Goal: Information Seeking & Learning: Learn about a topic

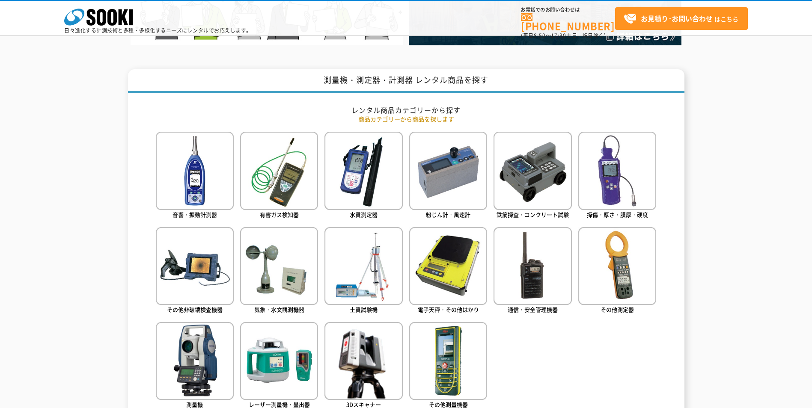
scroll to position [428, 0]
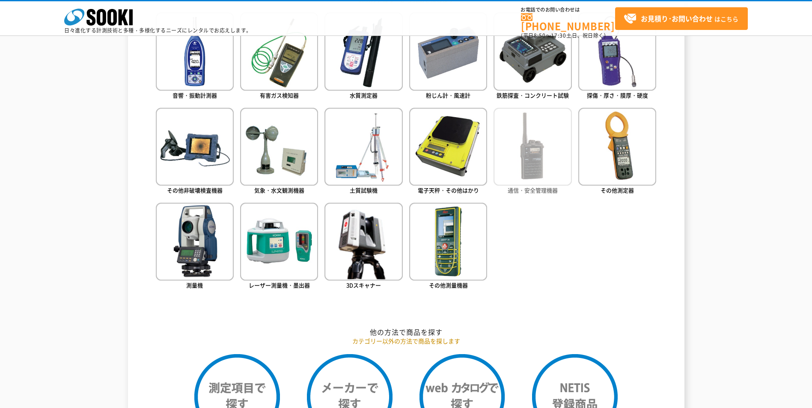
click at [543, 159] on img at bounding box center [532, 147] width 78 height 78
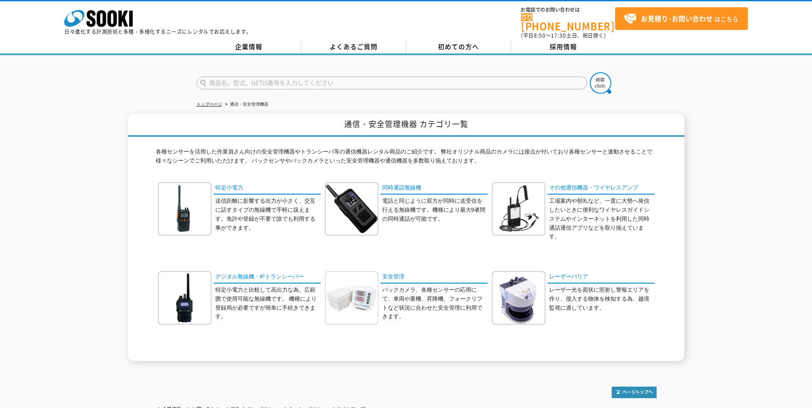
click at [352, 291] on img at bounding box center [351, 297] width 53 height 53
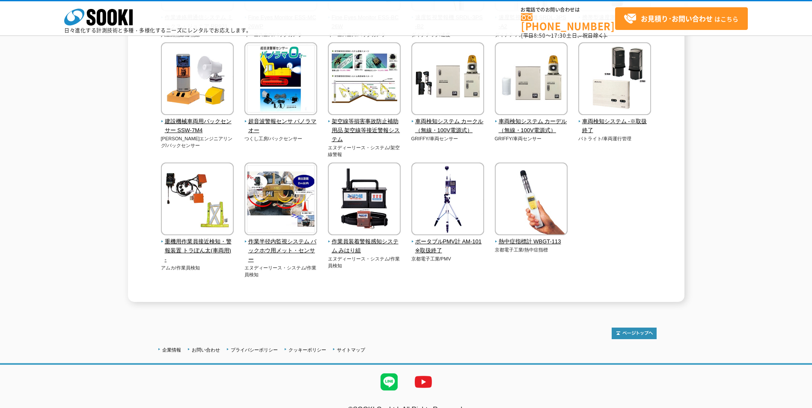
scroll to position [1700, 0]
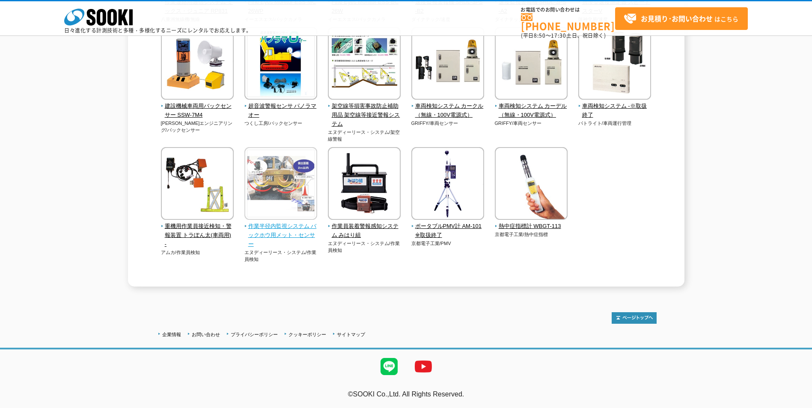
click at [267, 236] on span "作業半径内監視システム バックホウ用メット・センサー" at bounding box center [280, 235] width 73 height 27
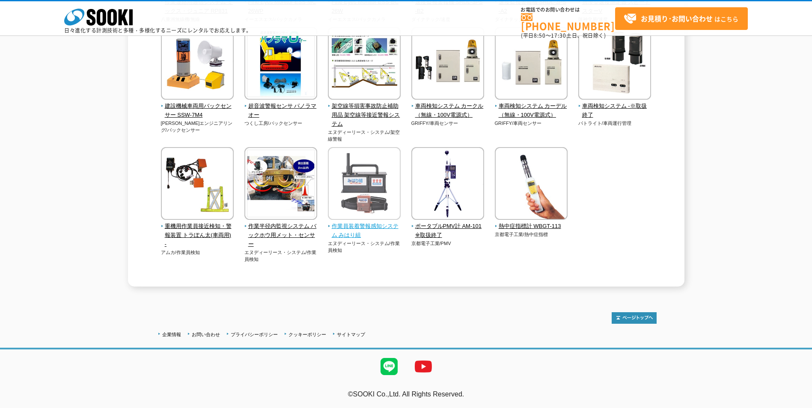
click at [368, 191] on img at bounding box center [364, 184] width 73 height 75
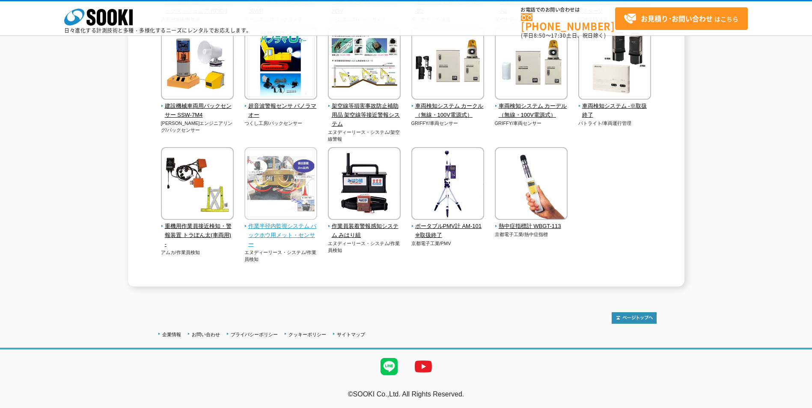
click at [284, 236] on span "作業半径内監視システム バックホウ用メット・センサー" at bounding box center [280, 235] width 73 height 27
click at [279, 235] on span "作業半径内監視システム バックホウ用メット・センサー" at bounding box center [280, 235] width 73 height 27
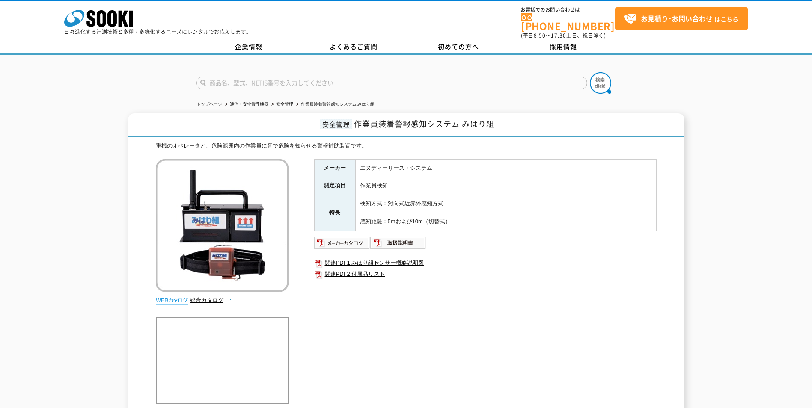
click at [73, 133] on div "安全管理 作業員装着警報感知システム みはり組 重機のオペレータと、危険範囲内の作業員に音で危険を知らせる警報補助装置です。 総合カタログ メーカー エヌディ…" at bounding box center [406, 265] width 812 height 304
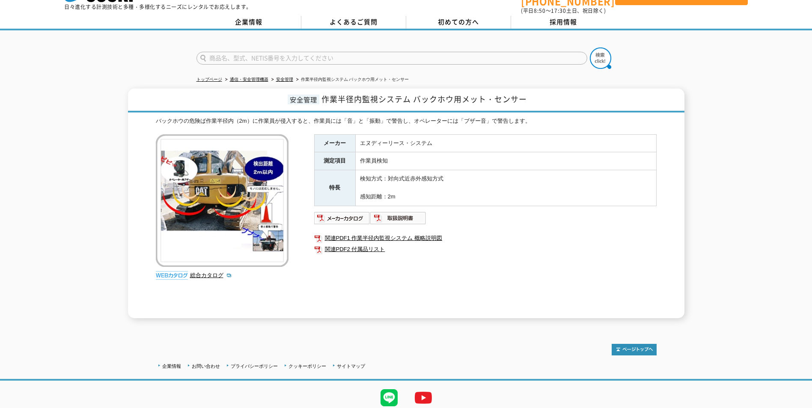
scroll to position [51, 0]
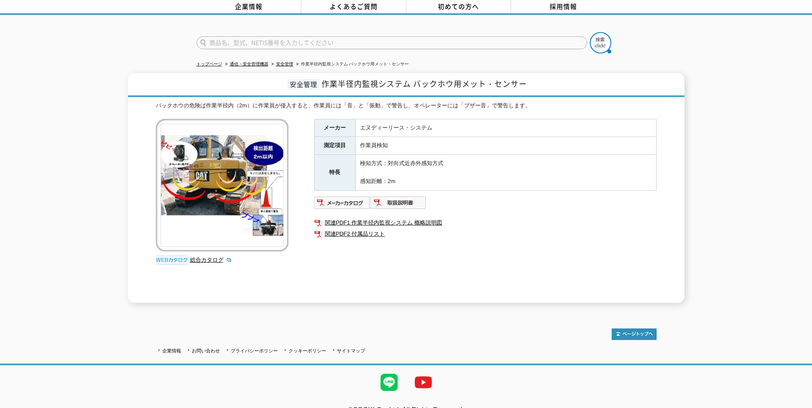
scroll to position [51, 0]
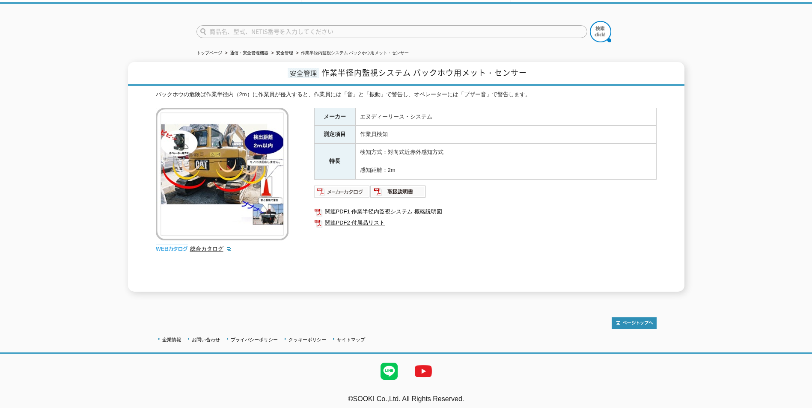
click at [348, 186] on img at bounding box center [342, 192] width 56 height 14
